Goal: Task Accomplishment & Management: Use online tool/utility

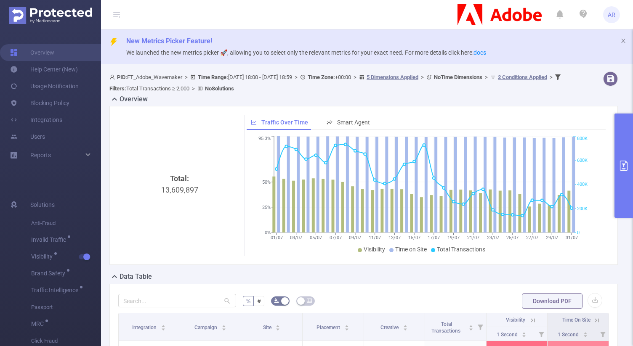
scroll to position [271, 0]
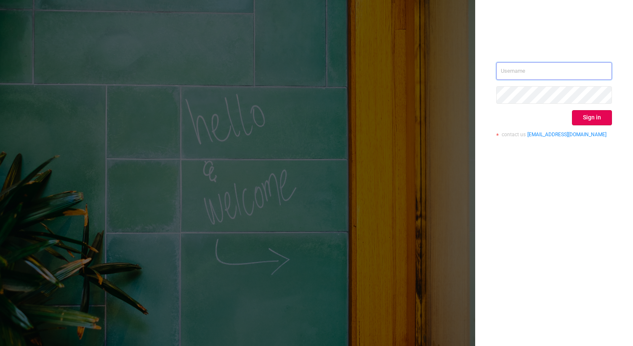
click at [535, 68] on input "text" at bounding box center [554, 71] width 116 height 18
type input "ashley@protected.media"
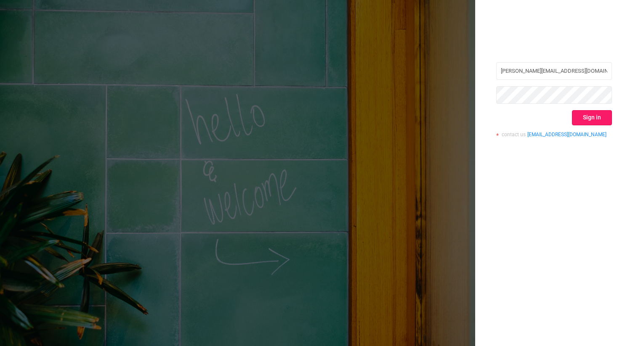
click at [595, 121] on button "Sign in" at bounding box center [592, 117] width 40 height 15
